Goal: Browse casually

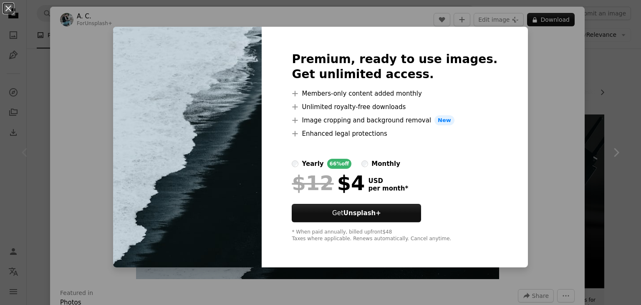
click at [552, 72] on div "An X shape Premium, ready to use images. Get unlimited access. A plus sign Memb…" at bounding box center [320, 152] width 641 height 305
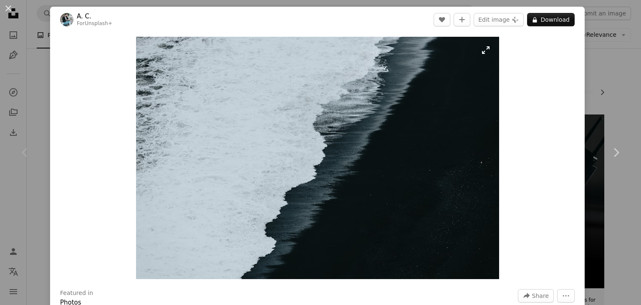
click at [453, 115] on img "Zoom in on this image" at bounding box center [317, 158] width 363 height 242
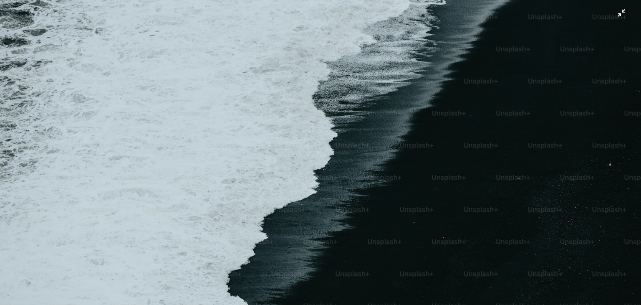
click at [456, 109] on img "Zoom out on this image" at bounding box center [321, 156] width 642 height 428
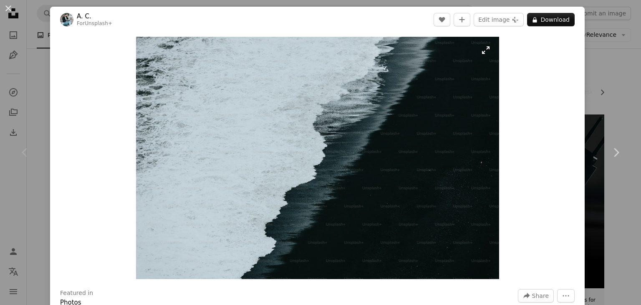
click at [449, 109] on img "Zoom in on this image" at bounding box center [317, 158] width 363 height 242
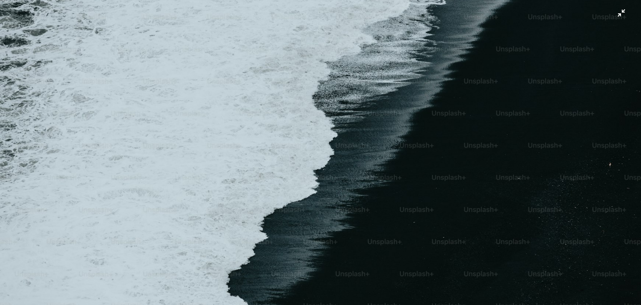
click at [449, 109] on img "Zoom out on this image" at bounding box center [321, 156] width 642 height 428
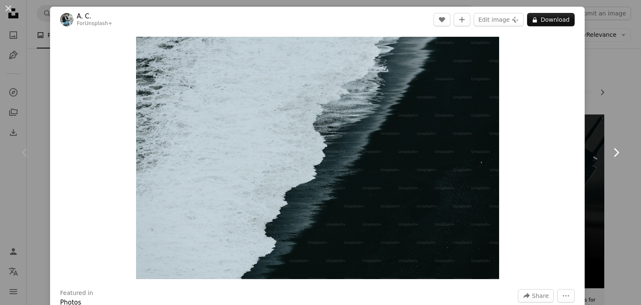
click at [609, 147] on icon "Chevron right" at bounding box center [615, 152] width 13 height 13
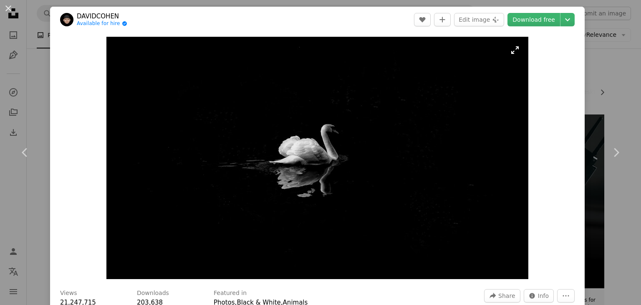
click at [431, 125] on img "Zoom in on this image" at bounding box center [317, 158] width 422 height 242
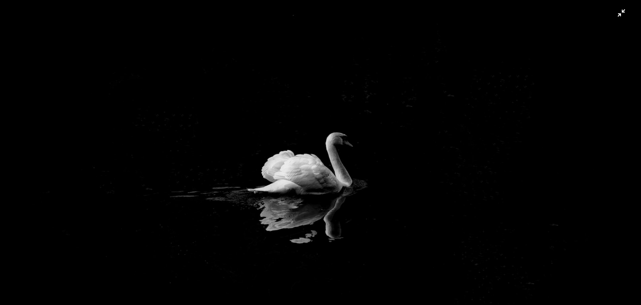
scroll to position [28, 0]
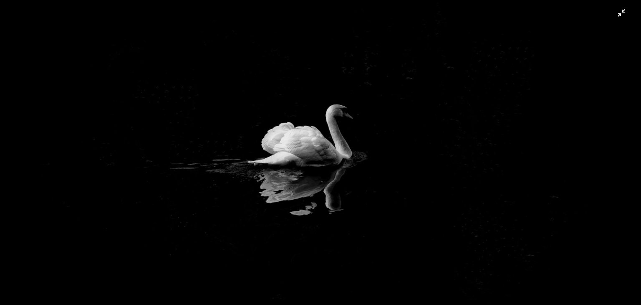
click at [431, 124] on img "Zoom out on this image" at bounding box center [321, 156] width 642 height 368
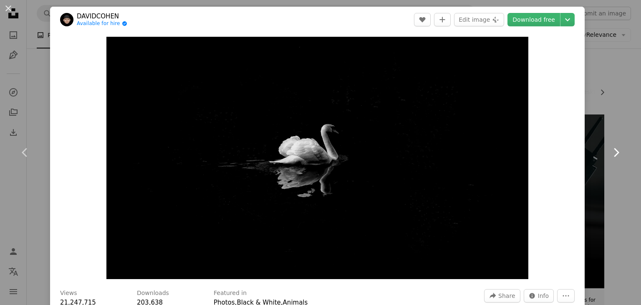
click at [609, 146] on icon "Chevron right" at bounding box center [615, 152] width 13 height 13
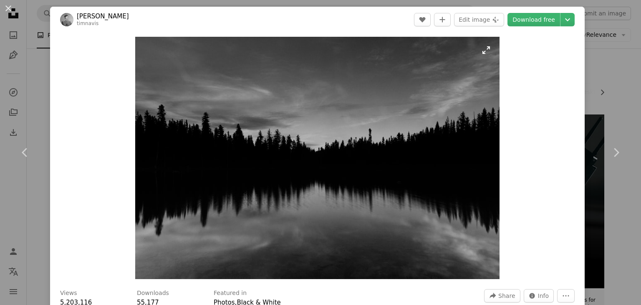
click at [360, 134] on img "Zoom in on this image" at bounding box center [317, 158] width 364 height 242
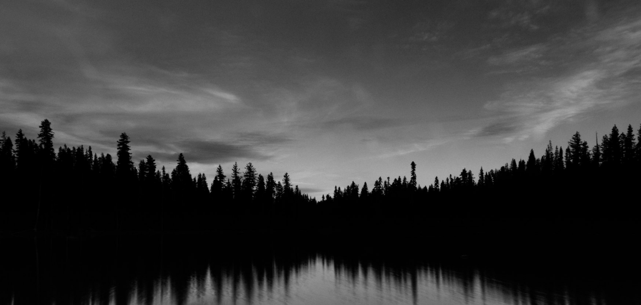
scroll to position [57, 0]
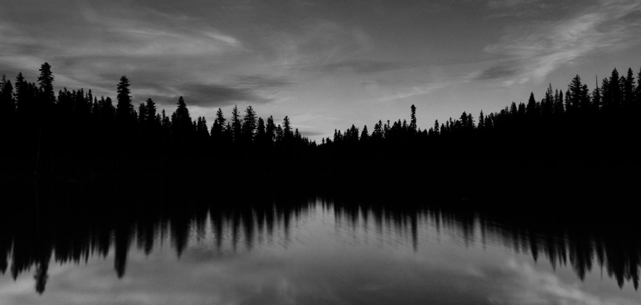
click at [360, 134] on img "Zoom out on this image" at bounding box center [321, 156] width 642 height 427
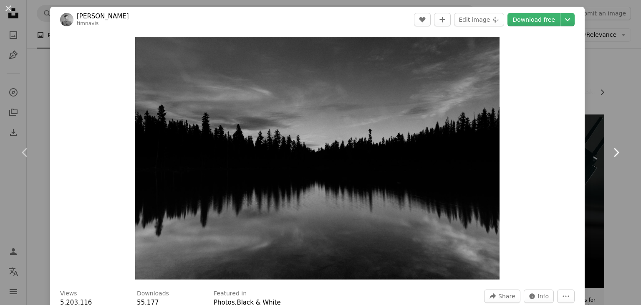
click at [614, 149] on icon at bounding box center [616, 152] width 5 height 9
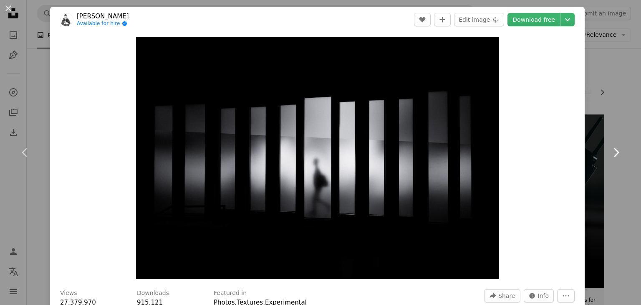
click at [614, 149] on icon at bounding box center [616, 152] width 5 height 9
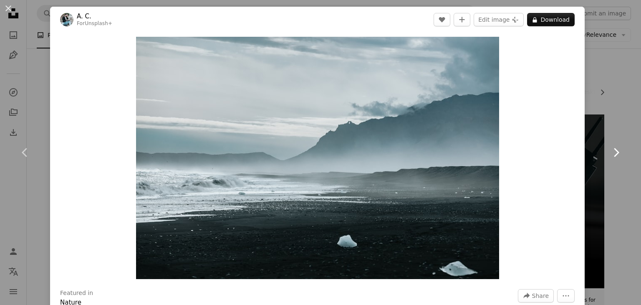
click at [609, 147] on icon "Chevron right" at bounding box center [615, 152] width 13 height 13
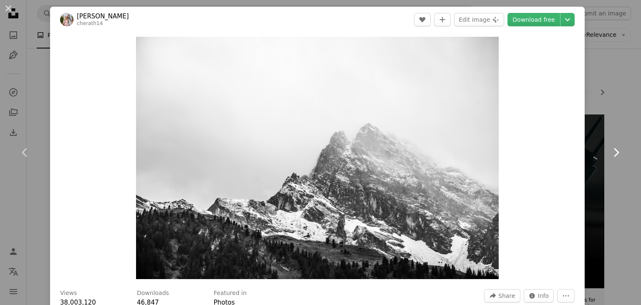
click at [609, 147] on icon "Chevron right" at bounding box center [615, 152] width 13 height 13
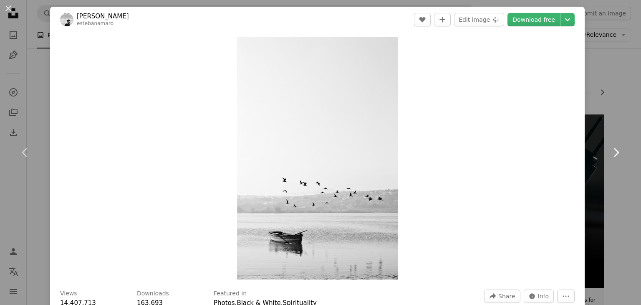
click at [609, 147] on icon "Chevron right" at bounding box center [615, 152] width 13 height 13
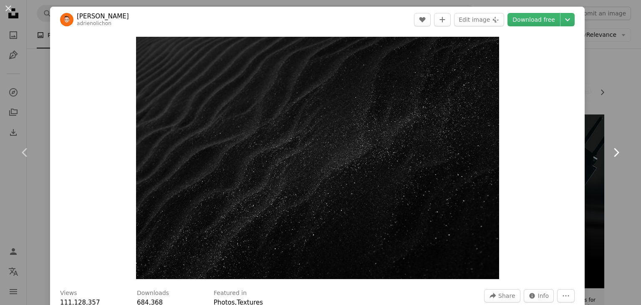
click at [609, 147] on icon "Chevron right" at bounding box center [615, 152] width 13 height 13
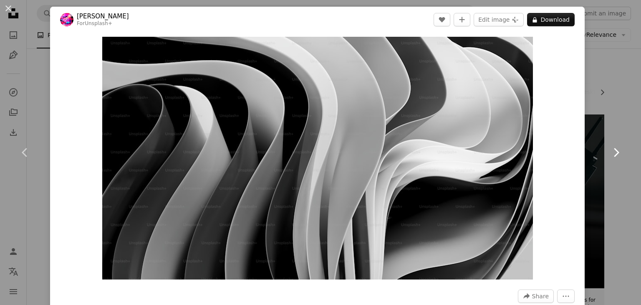
click at [609, 147] on icon "Chevron right" at bounding box center [615, 152] width 13 height 13
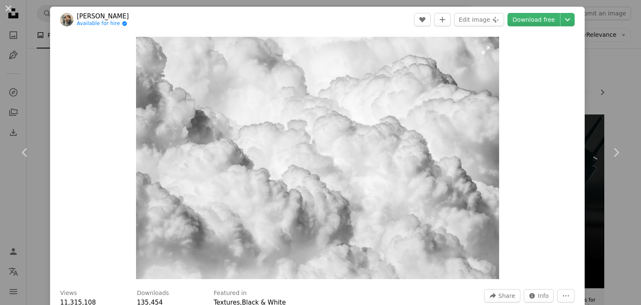
click at [457, 139] on img "Zoom in on this image" at bounding box center [317, 158] width 363 height 242
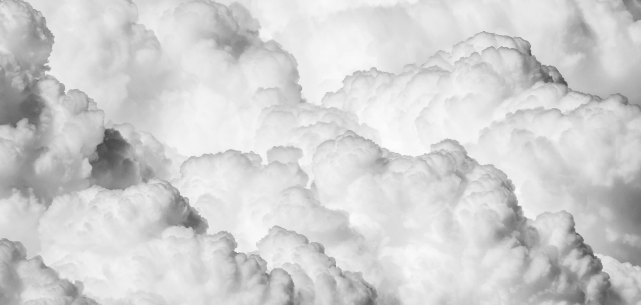
scroll to position [57, 0]
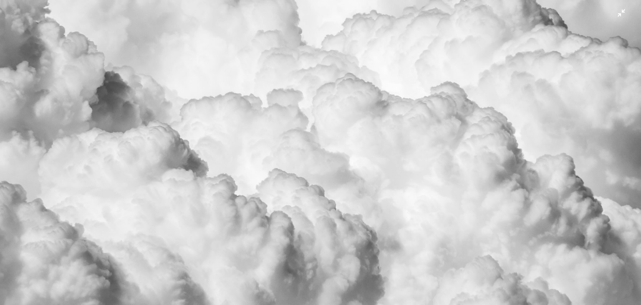
click at [457, 139] on img "Zoom out on this image" at bounding box center [321, 156] width 642 height 428
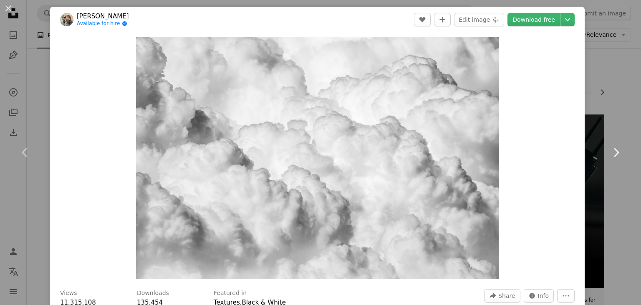
click at [609, 149] on icon "Chevron right" at bounding box center [615, 152] width 13 height 13
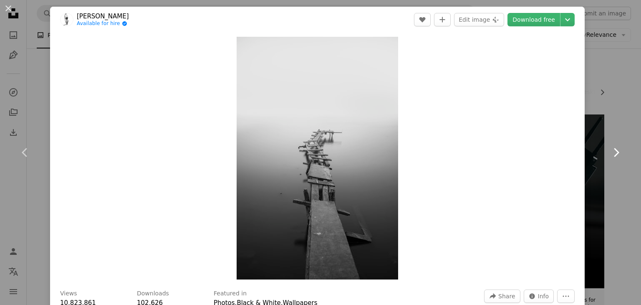
click at [614, 144] on link "Chevron right" at bounding box center [616, 152] width 50 height 80
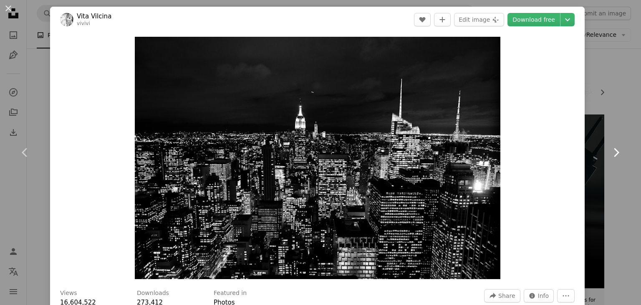
click at [614, 144] on link "Chevron right" at bounding box center [616, 152] width 50 height 80
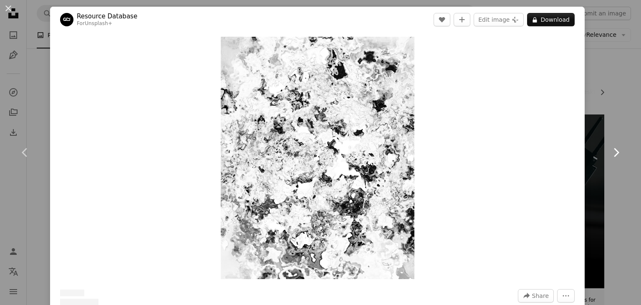
click at [614, 144] on link "Chevron right" at bounding box center [616, 152] width 50 height 80
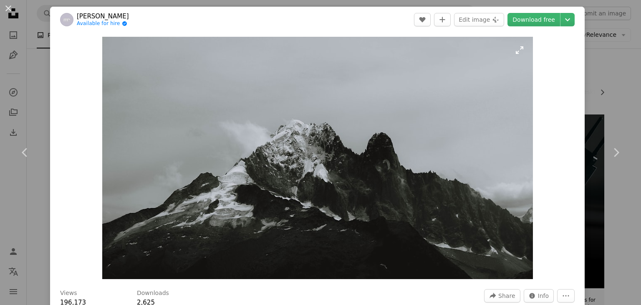
click at [480, 126] on img "Zoom in on this image" at bounding box center [317, 158] width 431 height 242
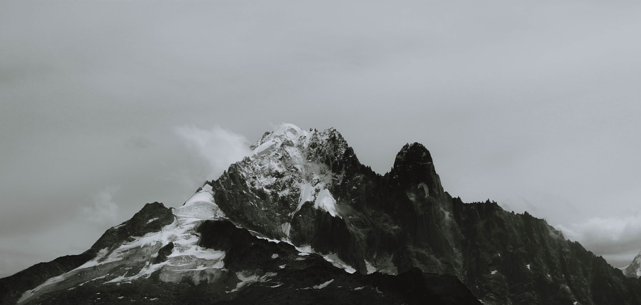
scroll to position [25, 0]
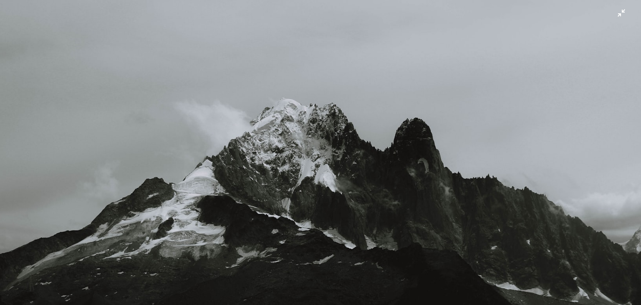
click at [501, 117] on img "Zoom out on this image" at bounding box center [321, 155] width 642 height 361
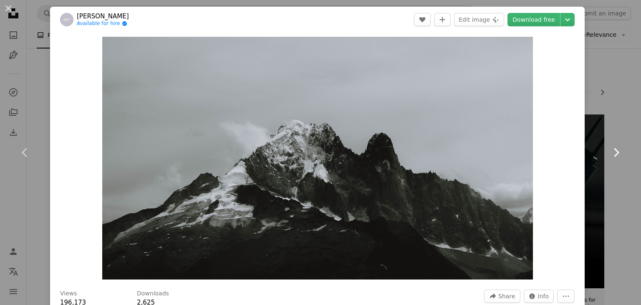
click at [611, 150] on icon "Chevron right" at bounding box center [615, 152] width 13 height 13
